Goal: Contribute content

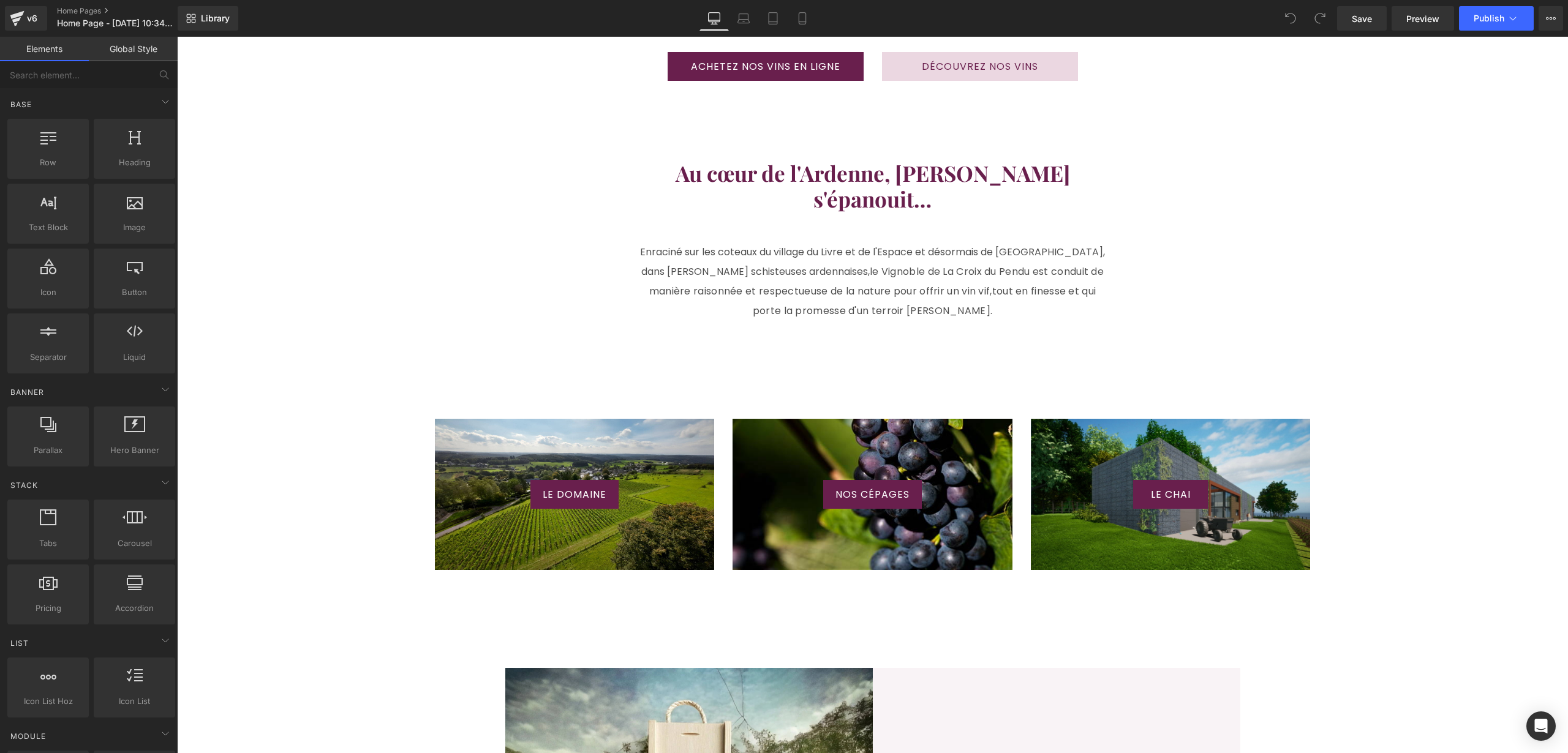
scroll to position [843, 0]
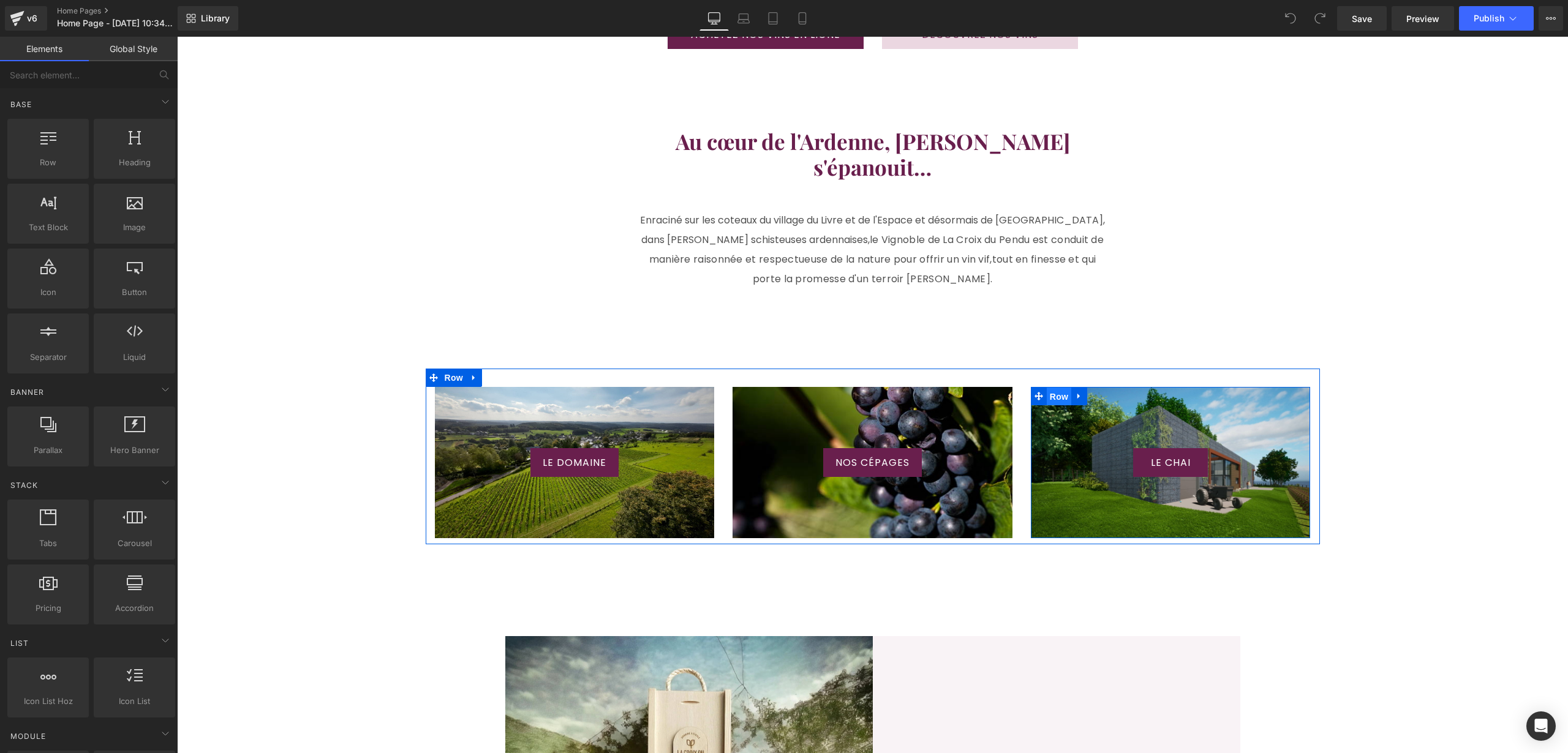
click at [1058, 388] on span "Row" at bounding box center [1058, 397] width 24 height 18
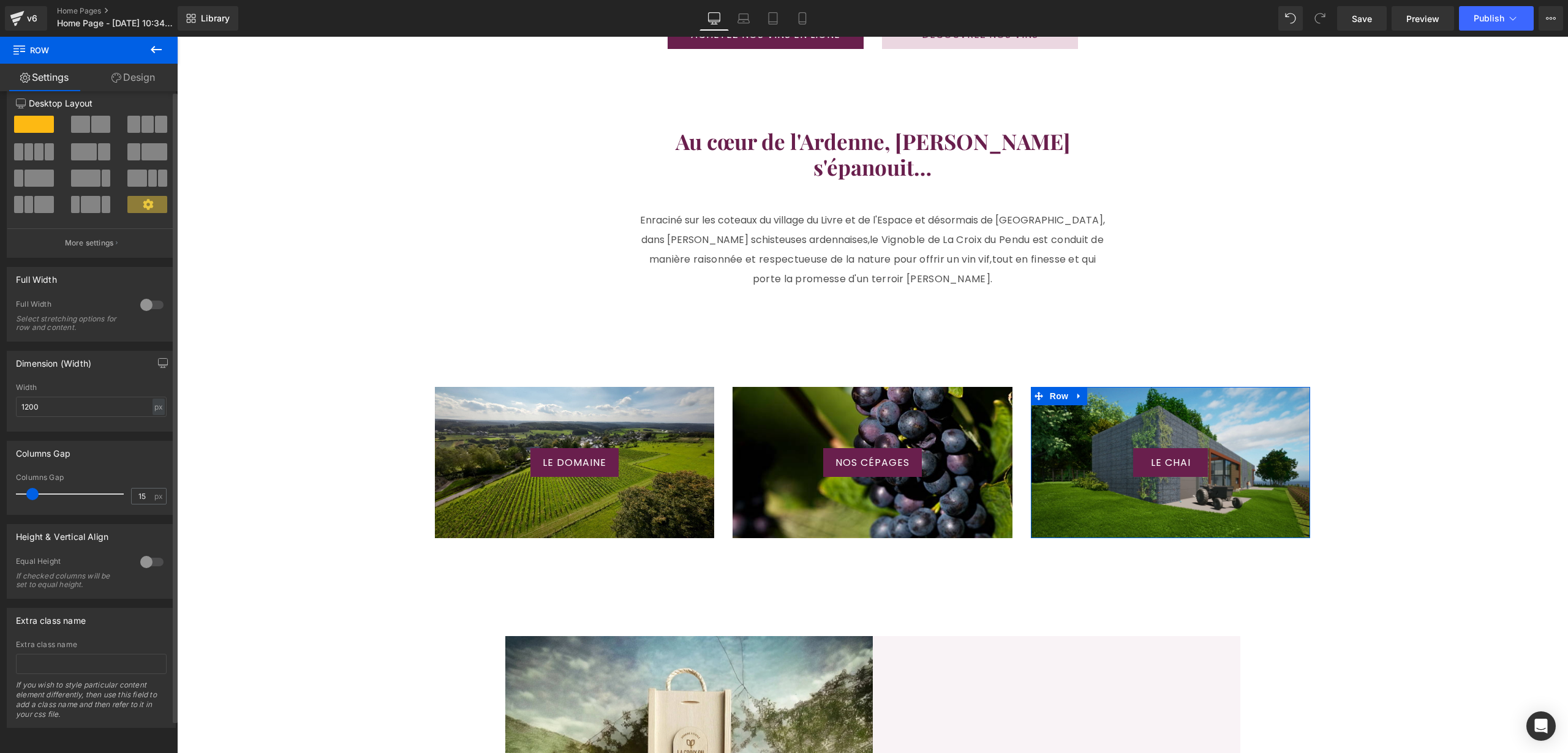
scroll to position [0, 0]
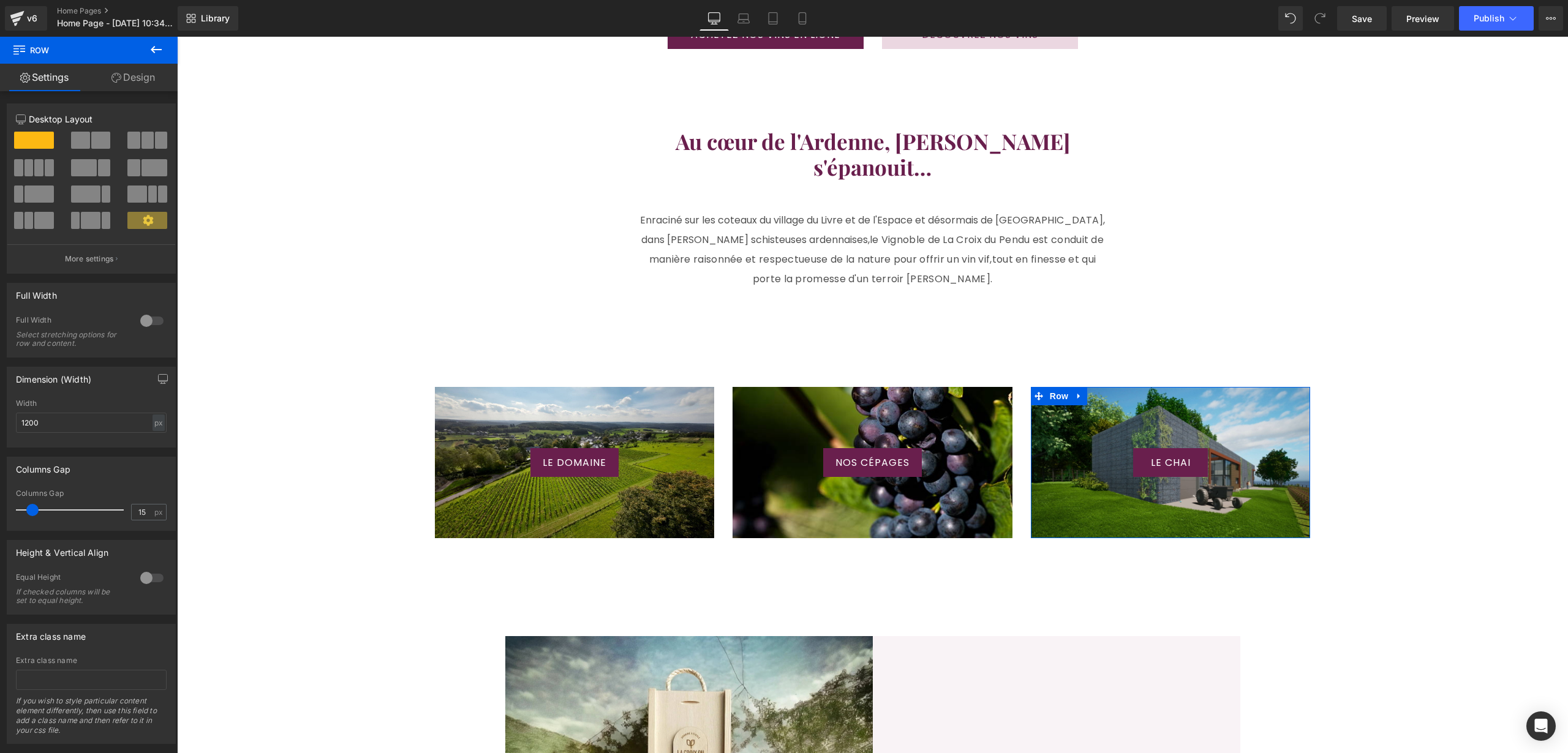
click at [139, 80] on link "Design" at bounding box center [133, 77] width 89 height 28
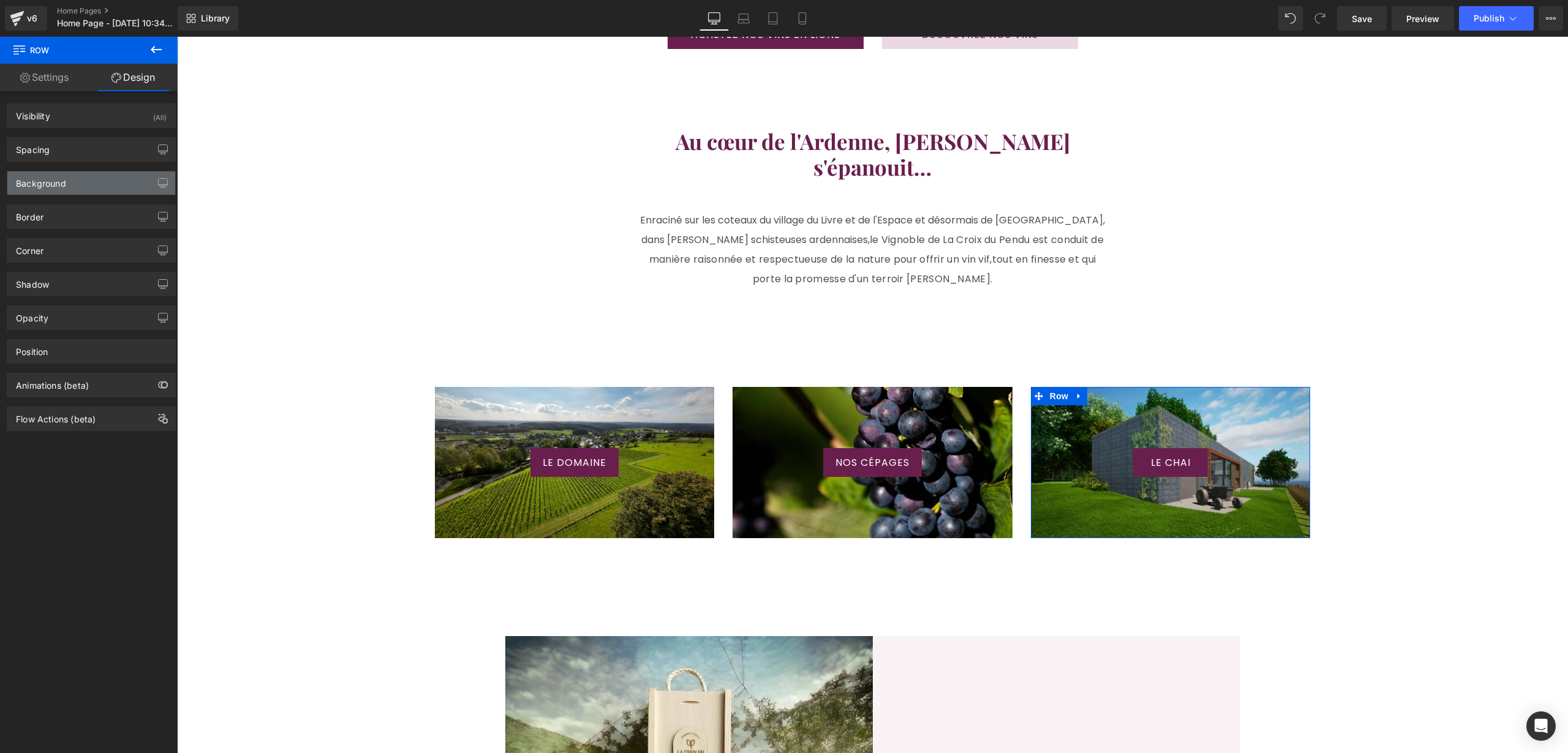
click at [73, 176] on div "Background" at bounding box center [91, 182] width 168 height 23
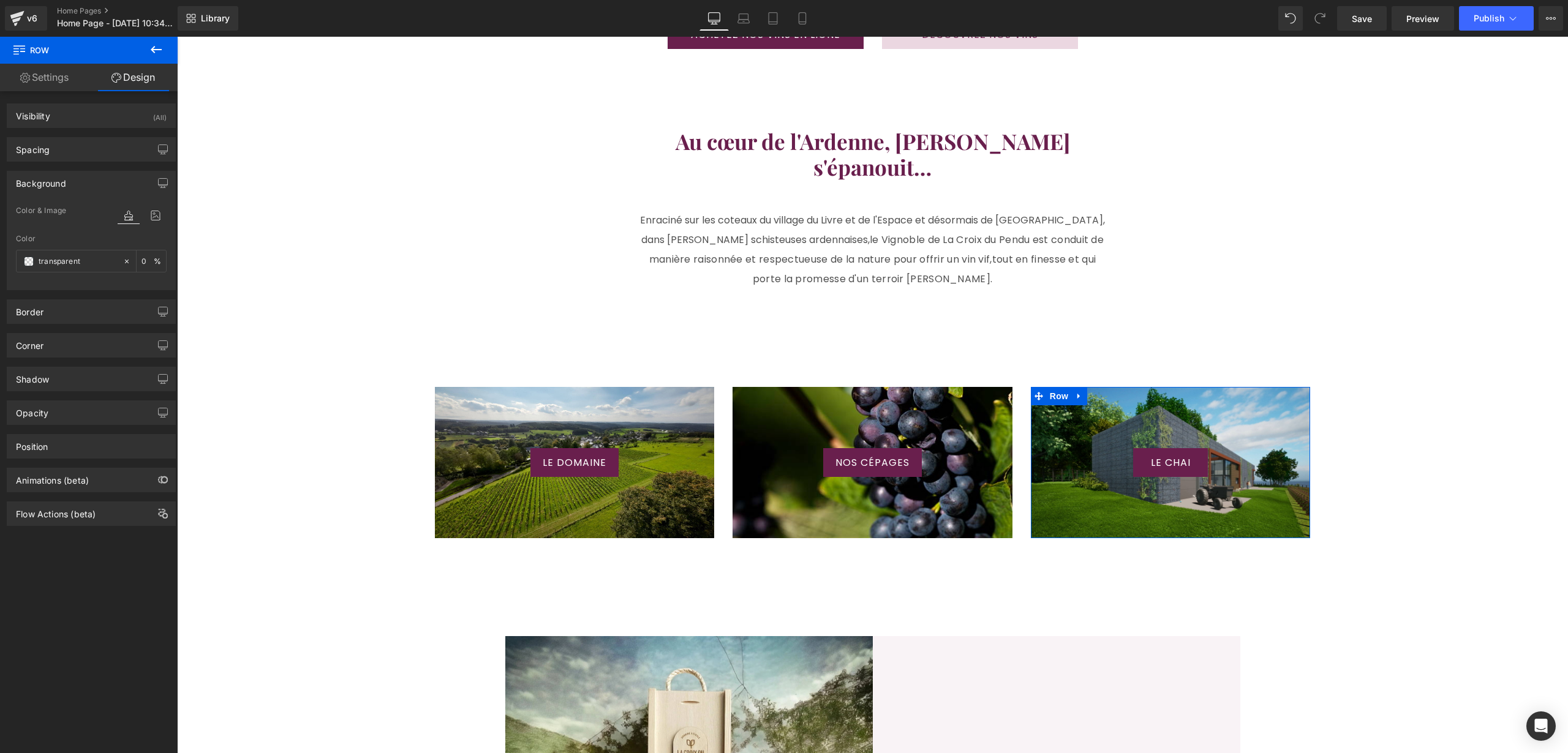
click at [161, 214] on div "Color & Image color transparent Color transparent 0 % [URL][DOMAIN_NAME][PERSON…" at bounding box center [91, 247] width 168 height 87
click at [154, 216] on icon at bounding box center [155, 215] width 22 height 16
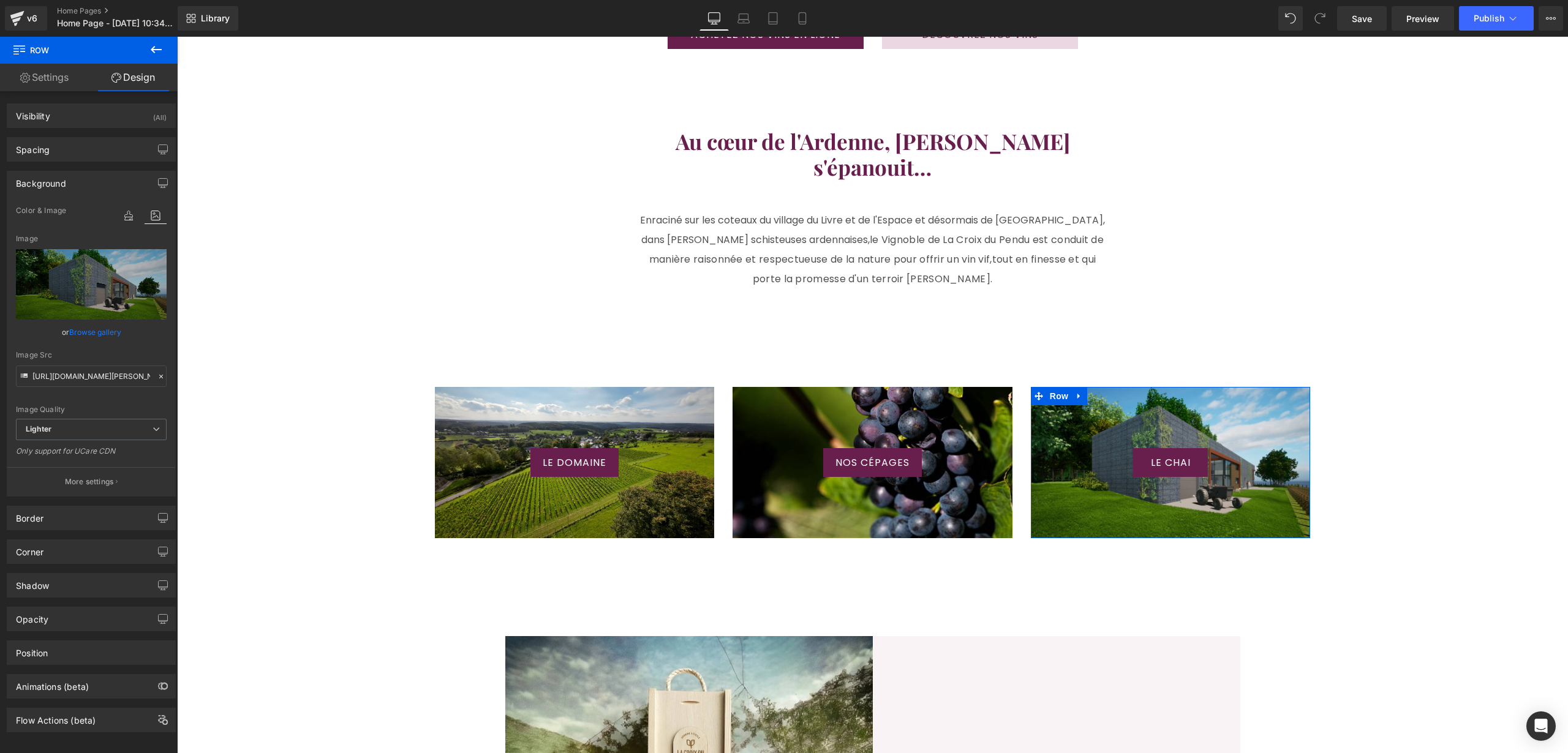
click at [98, 328] on link "Browse gallery" at bounding box center [94, 332] width 52 height 22
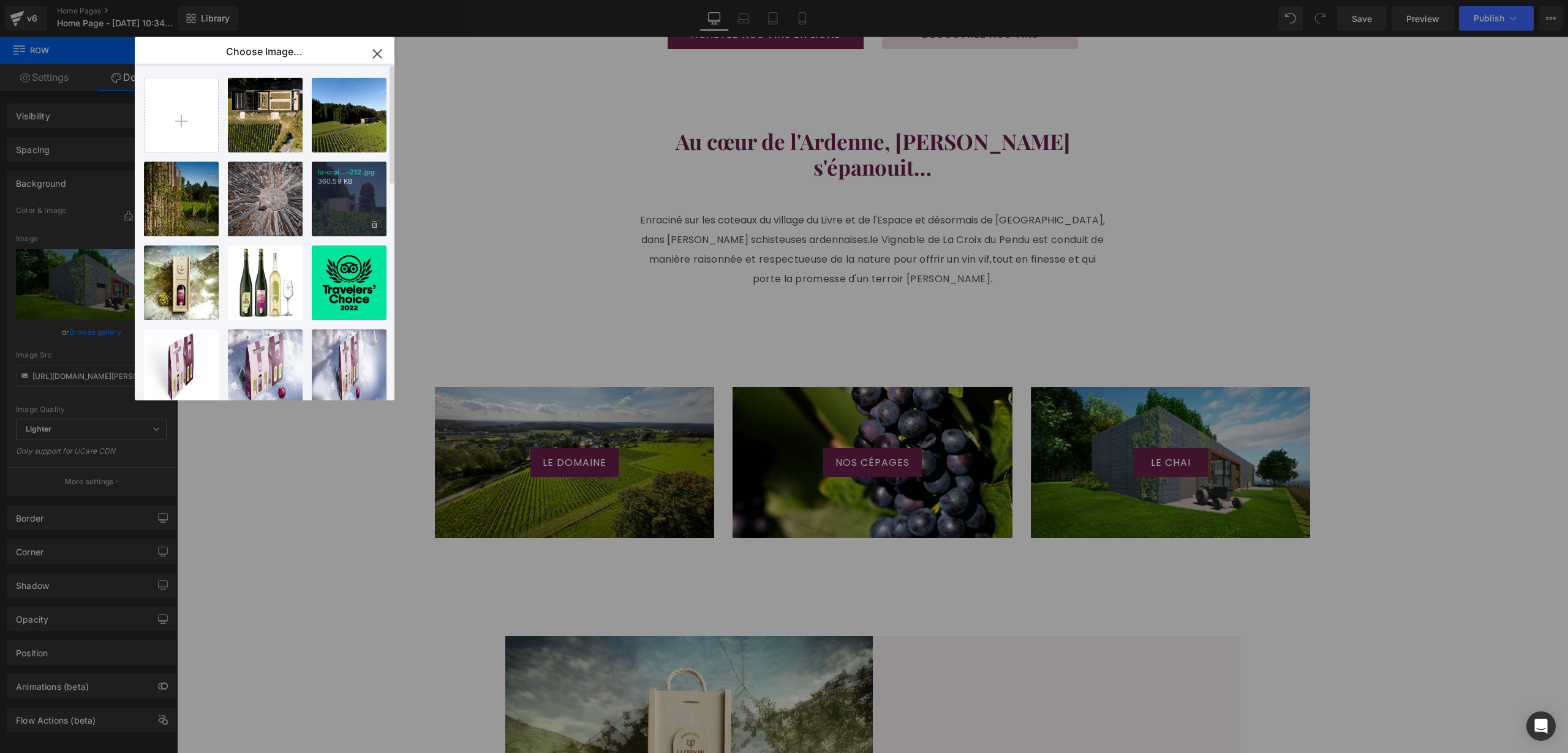
click at [332, 205] on div "la-croi...-212.jpg 360.59 KB" at bounding box center [349, 199] width 75 height 75
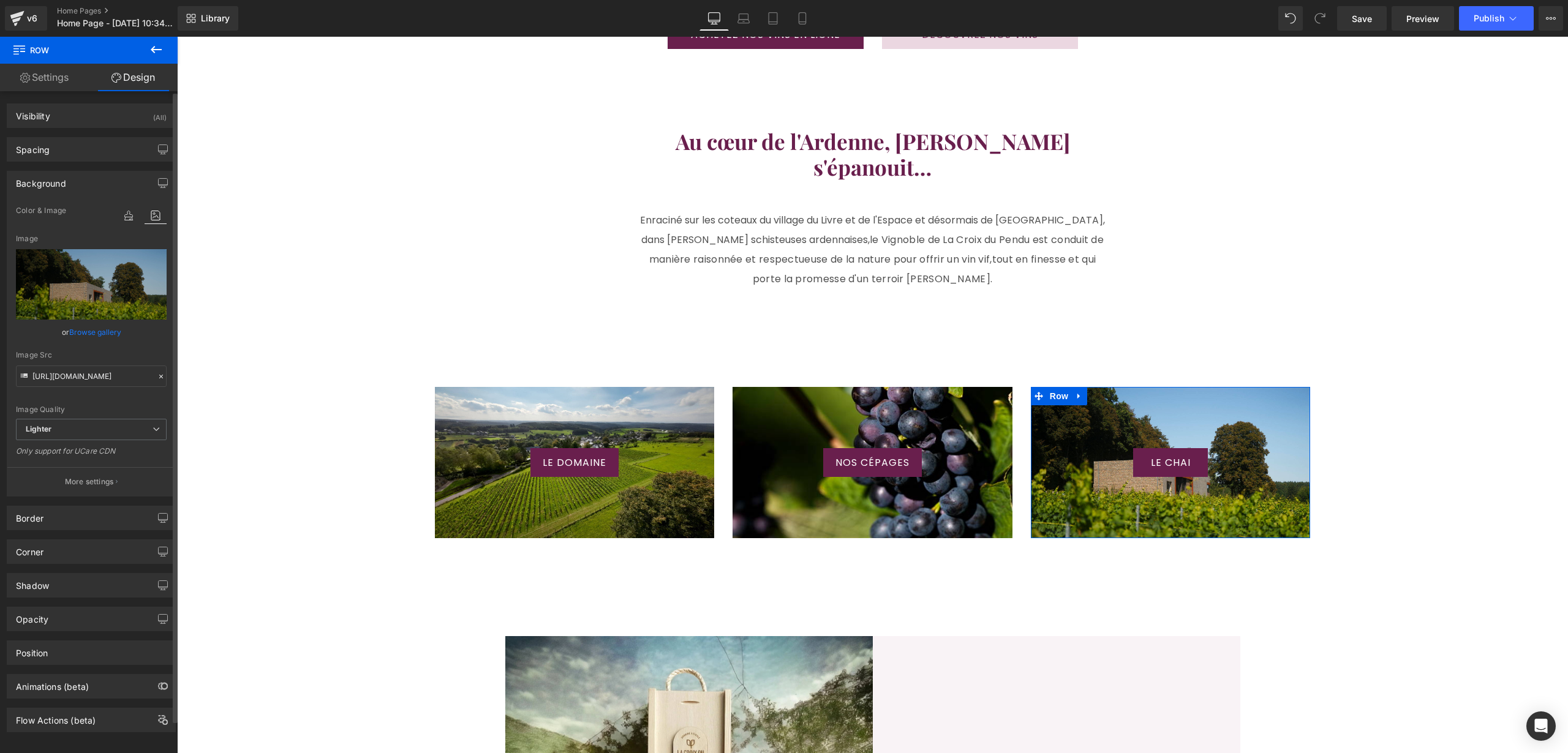
click at [94, 327] on link "Browse gallery" at bounding box center [94, 332] width 52 height 22
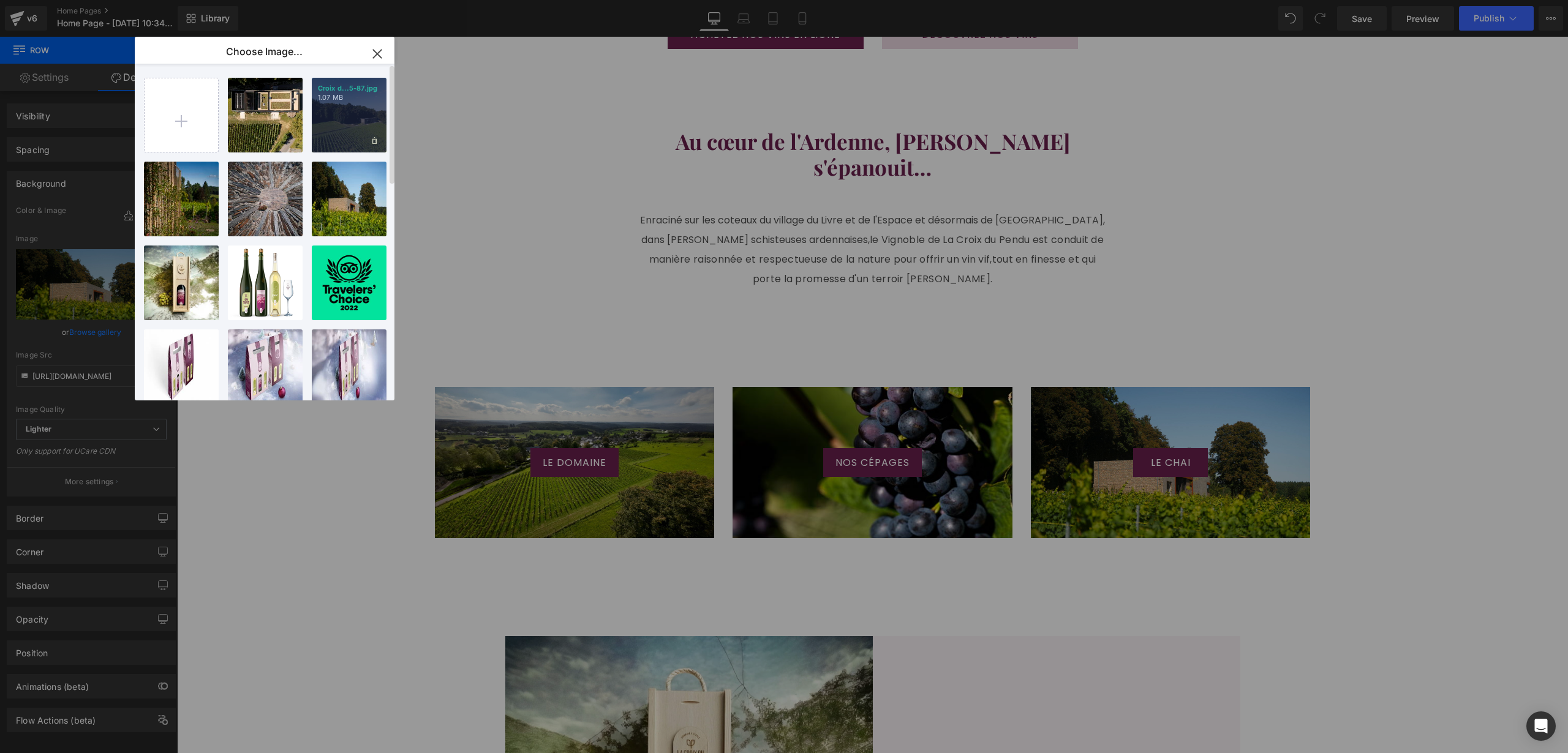
click at [344, 130] on div "Croix d...5-87.jpg 1.07 MB" at bounding box center [349, 115] width 75 height 75
type input "[URL][DOMAIN_NAME]"
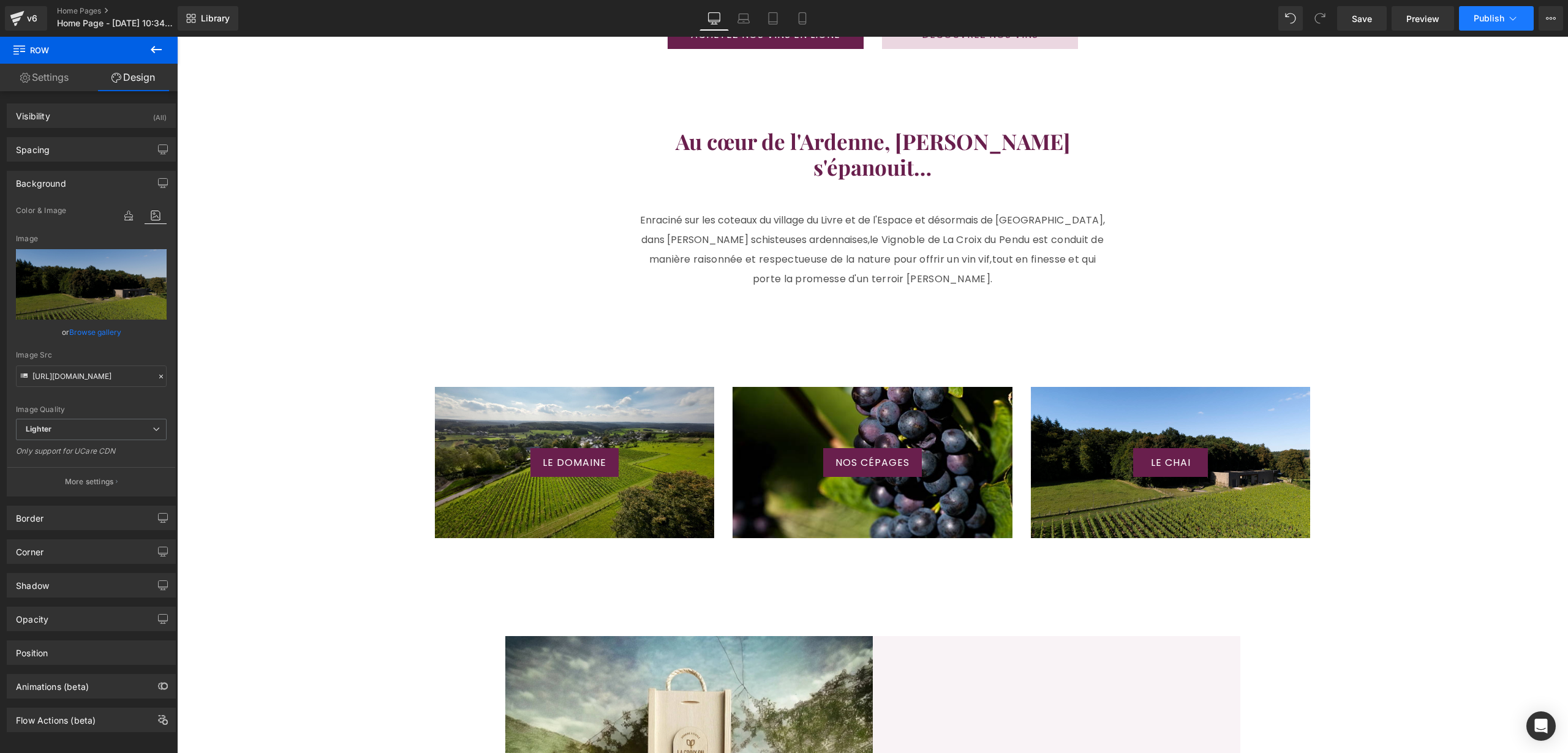
click at [1485, 16] on span "Publish" at bounding box center [1489, 18] width 31 height 10
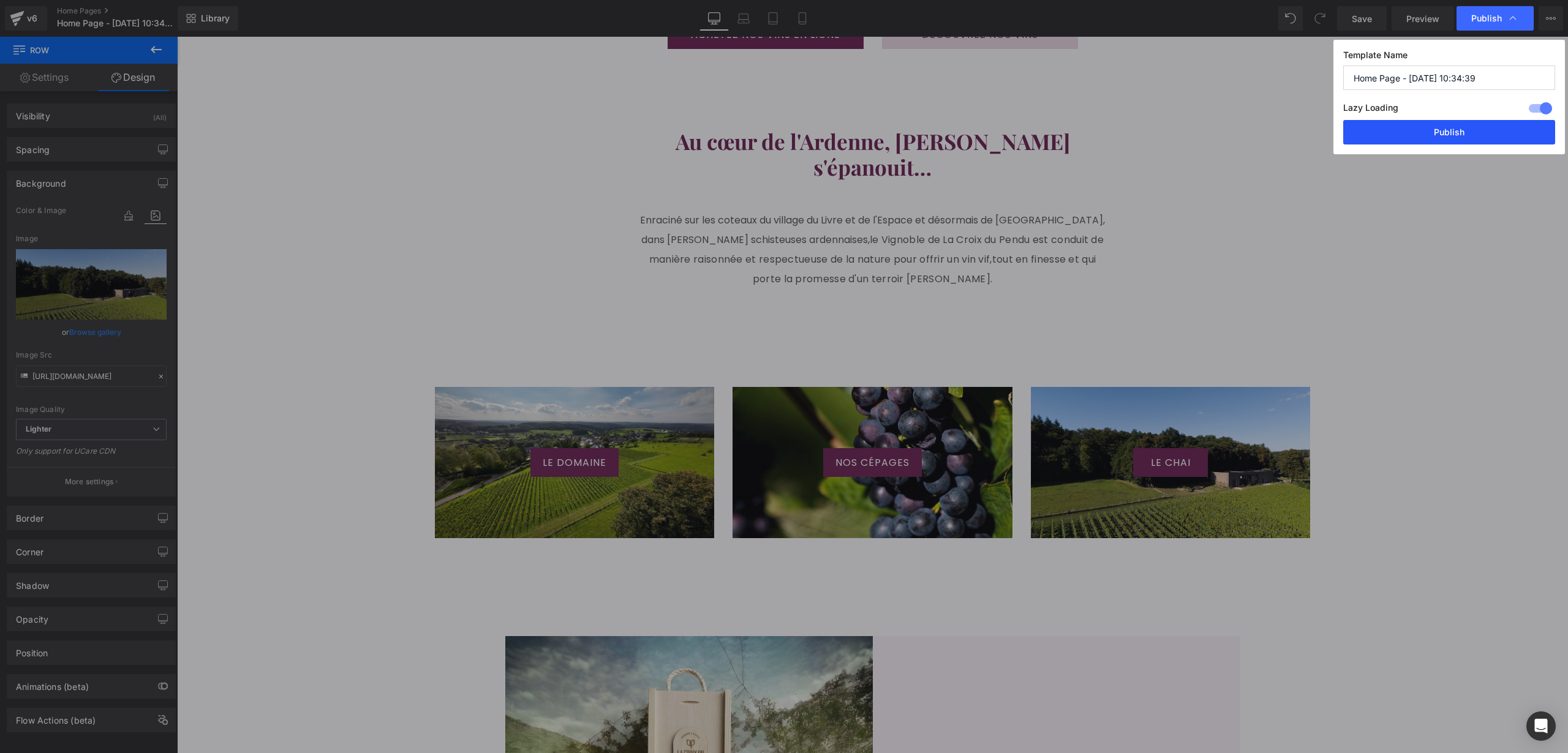
click at [1428, 134] on button "Publish" at bounding box center [1449, 132] width 212 height 24
